Goal: Communication & Community: Participate in discussion

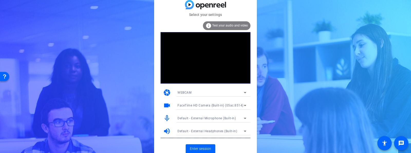
scroll to position [2, 0]
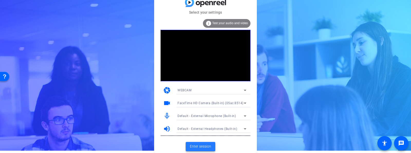
click at [199, 145] on span "Enter session" at bounding box center [200, 146] width 21 height 5
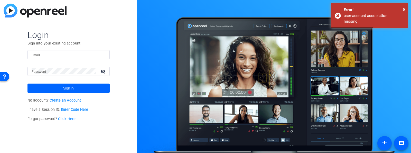
type input "echick@breastcancer.org"
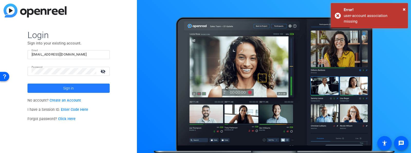
click at [67, 88] on span "Sign in" at bounding box center [68, 88] width 11 height 13
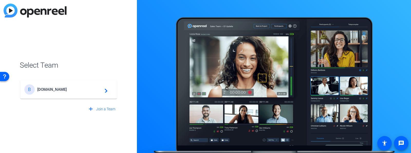
click at [83, 89] on span "[DOMAIN_NAME]" at bounding box center [69, 89] width 64 height 5
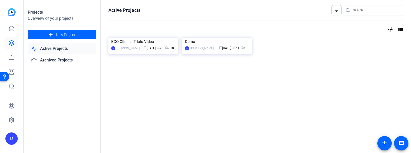
click at [60, 48] on link "Active Projects" at bounding box center [62, 48] width 68 height 11
click at [60, 47] on link "Active Projects" at bounding box center [62, 48] width 68 height 11
click at [11, 29] on icon at bounding box center [11, 28] width 6 height 6
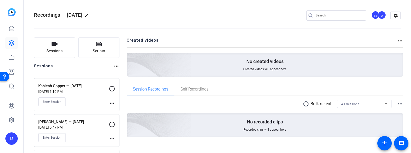
scroll to position [34, 0]
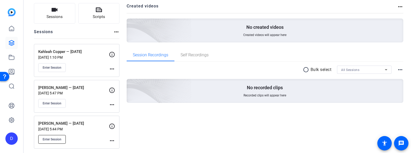
click at [55, 137] on span "Enter Session" at bounding box center [52, 139] width 19 height 4
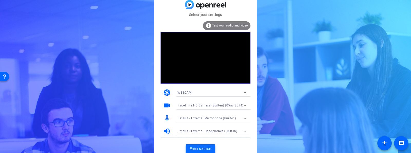
click at [207, 148] on span "Enter session" at bounding box center [200, 148] width 21 height 5
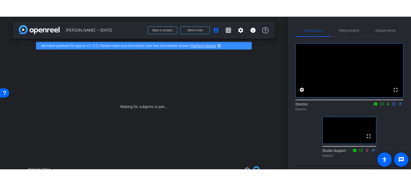
scroll to position [22, 0]
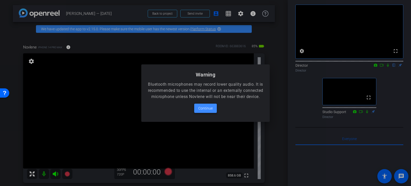
click at [209, 111] on span "Continue" at bounding box center [206, 108] width 14 height 6
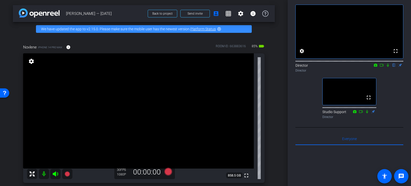
click at [388, 67] on icon at bounding box center [388, 65] width 2 height 3
click at [389, 67] on icon at bounding box center [388, 65] width 3 height 3
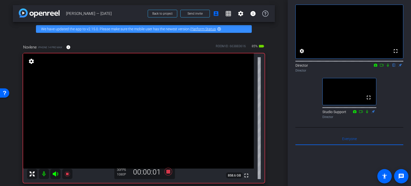
click at [387, 67] on icon at bounding box center [388, 66] width 4 height 4
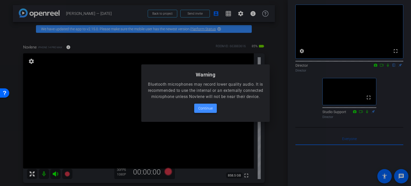
click at [206, 112] on span "Continue" at bounding box center [206, 108] width 14 height 6
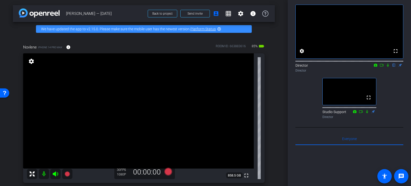
click at [395, 67] on mat-icon "flip" at bounding box center [394, 65] width 6 height 5
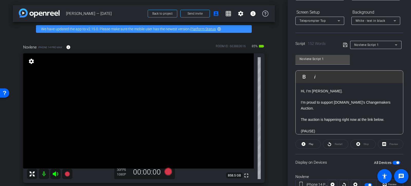
scroll to position [0, 0]
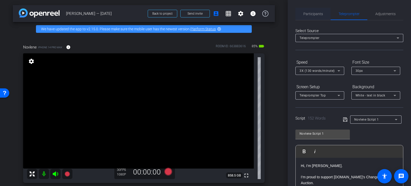
click at [306, 13] on span "Participants" at bounding box center [314, 14] width 20 height 4
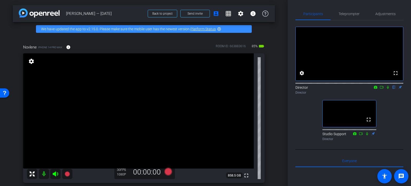
click at [388, 89] on icon at bounding box center [388, 88] width 4 height 4
click at [348, 15] on span "Teleprompter" at bounding box center [349, 14] width 21 height 4
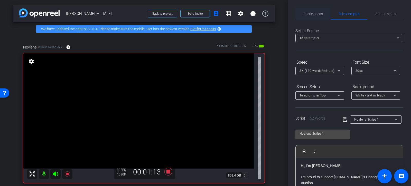
click at [315, 15] on span "Participants" at bounding box center [314, 14] width 20 height 4
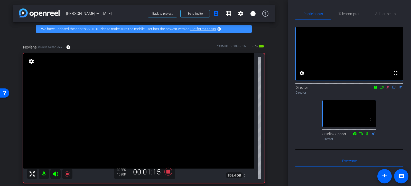
click at [389, 89] on icon at bounding box center [388, 87] width 3 height 3
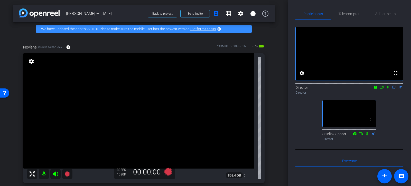
click at [388, 89] on icon at bounding box center [388, 88] width 4 height 4
click at [389, 89] on icon at bounding box center [388, 88] width 4 height 4
click at [349, 14] on span "Teleprompter" at bounding box center [349, 14] width 21 height 4
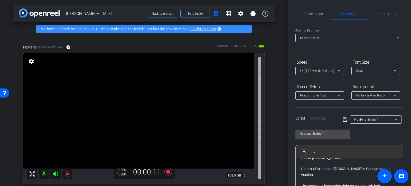
click at [310, 15] on span "Participants" at bounding box center [314, 14] width 20 height 4
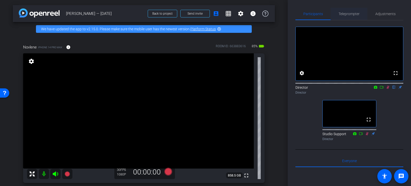
click at [350, 14] on span "Teleprompter" at bounding box center [349, 14] width 21 height 4
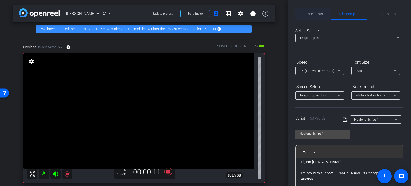
click at [313, 15] on span "Participants" at bounding box center [314, 14] width 20 height 4
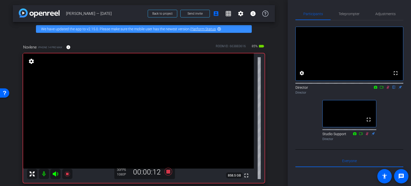
click at [389, 89] on icon at bounding box center [388, 87] width 3 height 3
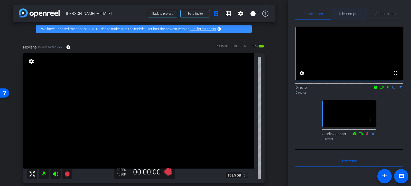
click at [346, 15] on span "Teleprompter" at bounding box center [349, 14] width 21 height 4
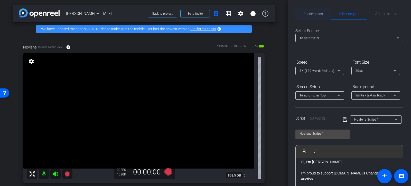
click at [307, 11] on span "Participants" at bounding box center [314, 14] width 20 height 12
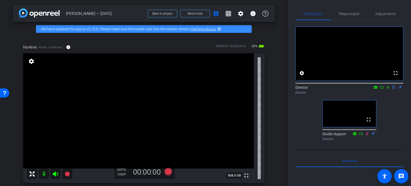
click at [389, 89] on icon at bounding box center [388, 88] width 4 height 4
click at [343, 13] on span "Teleprompter" at bounding box center [349, 14] width 21 height 4
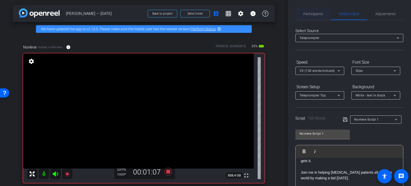
click at [310, 12] on span "Participants" at bounding box center [314, 14] width 20 height 4
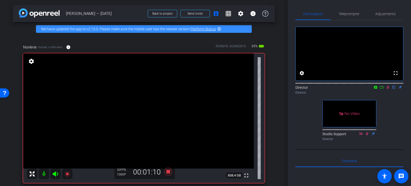
click at [388, 89] on icon at bounding box center [388, 87] width 3 height 3
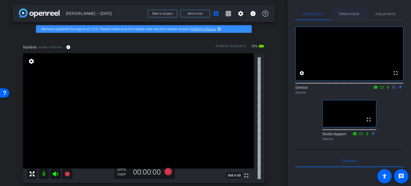
click at [347, 14] on span "Teleprompter" at bounding box center [349, 14] width 21 height 4
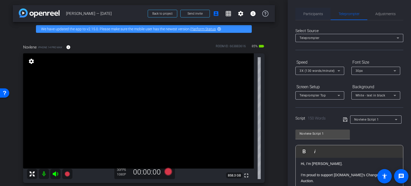
click at [311, 17] on span "Participants" at bounding box center [314, 14] width 20 height 12
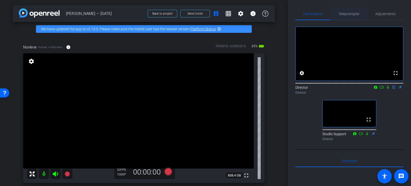
click at [345, 15] on span "Teleprompter" at bounding box center [349, 14] width 21 height 4
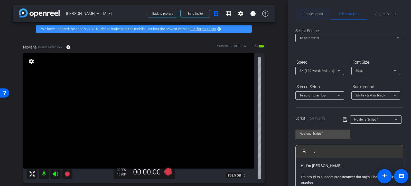
click at [307, 16] on span "Participants" at bounding box center [314, 14] width 20 height 4
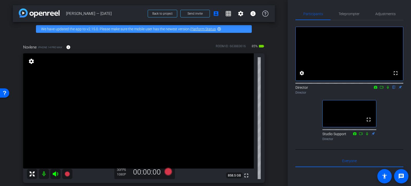
click at [388, 89] on icon at bounding box center [388, 87] width 2 height 3
click at [346, 13] on span "Teleprompter" at bounding box center [349, 14] width 21 height 4
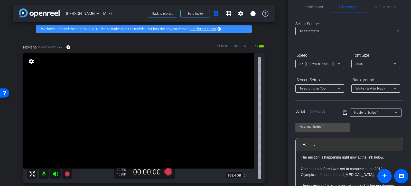
scroll to position [26, 0]
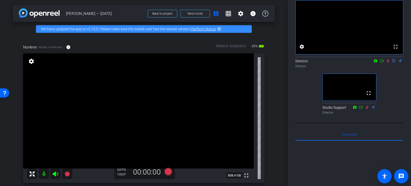
scroll to position [0, 0]
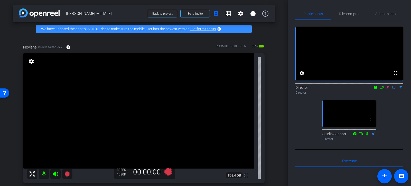
click at [389, 89] on icon at bounding box center [388, 88] width 4 height 4
click at [353, 15] on span "Teleprompter" at bounding box center [349, 14] width 21 height 4
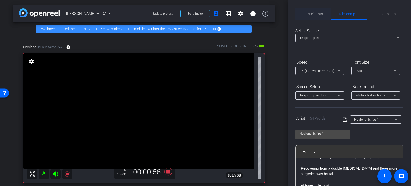
click at [310, 12] on span "Participants" at bounding box center [314, 14] width 20 height 4
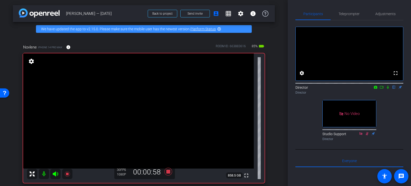
click at [388, 89] on icon at bounding box center [388, 88] width 4 height 4
click at [342, 14] on span "Teleprompter" at bounding box center [349, 14] width 21 height 4
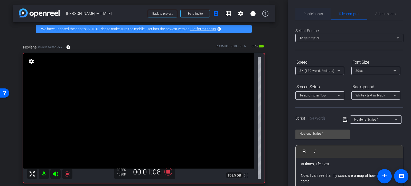
click at [308, 13] on span "Participants" at bounding box center [314, 14] width 20 height 4
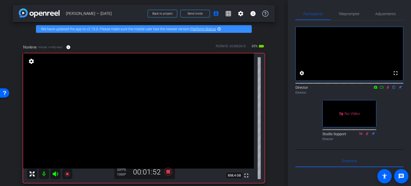
click at [388, 89] on icon at bounding box center [388, 88] width 4 height 4
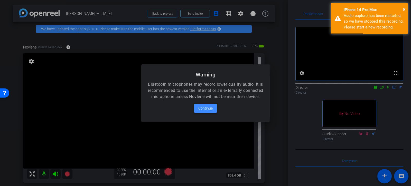
click at [209, 111] on span "Continue" at bounding box center [206, 108] width 14 height 6
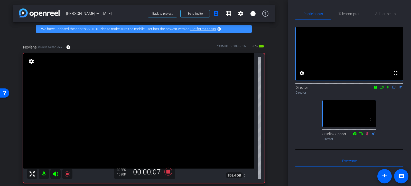
click at [388, 89] on icon at bounding box center [388, 87] width 2 height 3
click at [389, 89] on icon at bounding box center [388, 88] width 4 height 4
click at [388, 89] on icon at bounding box center [388, 87] width 2 height 3
click at [388, 89] on icon at bounding box center [388, 88] width 4 height 4
click at [389, 89] on icon at bounding box center [388, 87] width 2 height 3
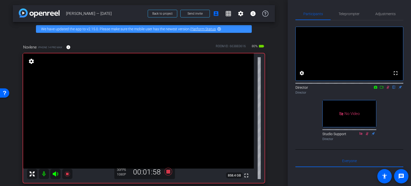
click at [389, 89] on icon at bounding box center [388, 87] width 3 height 3
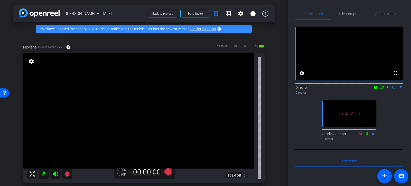
click at [388, 89] on icon at bounding box center [388, 87] width 2 height 3
click at [348, 13] on span "Teleprompter" at bounding box center [349, 14] width 21 height 4
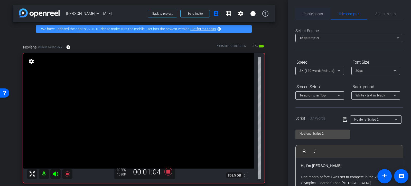
click at [309, 15] on span "Participants" at bounding box center [314, 14] width 20 height 4
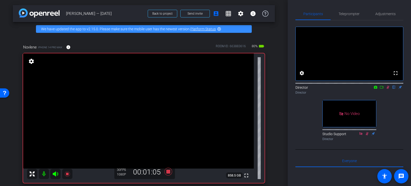
click at [389, 89] on icon at bounding box center [388, 87] width 3 height 3
click at [388, 89] on icon at bounding box center [388, 88] width 4 height 4
click at [389, 89] on icon at bounding box center [388, 88] width 4 height 4
click at [388, 89] on icon at bounding box center [388, 88] width 4 height 4
click at [389, 89] on icon at bounding box center [388, 88] width 4 height 4
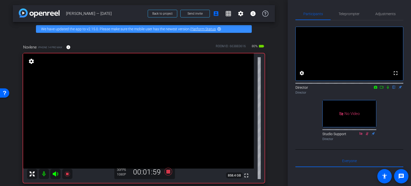
click at [389, 95] on div "Director" at bounding box center [350, 93] width 108 height 5
click at [388, 89] on icon at bounding box center [388, 88] width 4 height 4
click at [388, 89] on icon at bounding box center [388, 87] width 3 height 3
click at [389, 89] on icon at bounding box center [388, 88] width 4 height 4
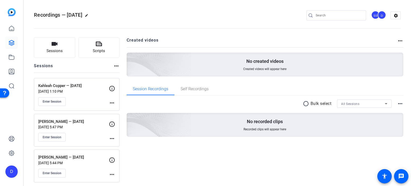
scroll to position [1, 0]
